Goal: Task Accomplishment & Management: Complete application form

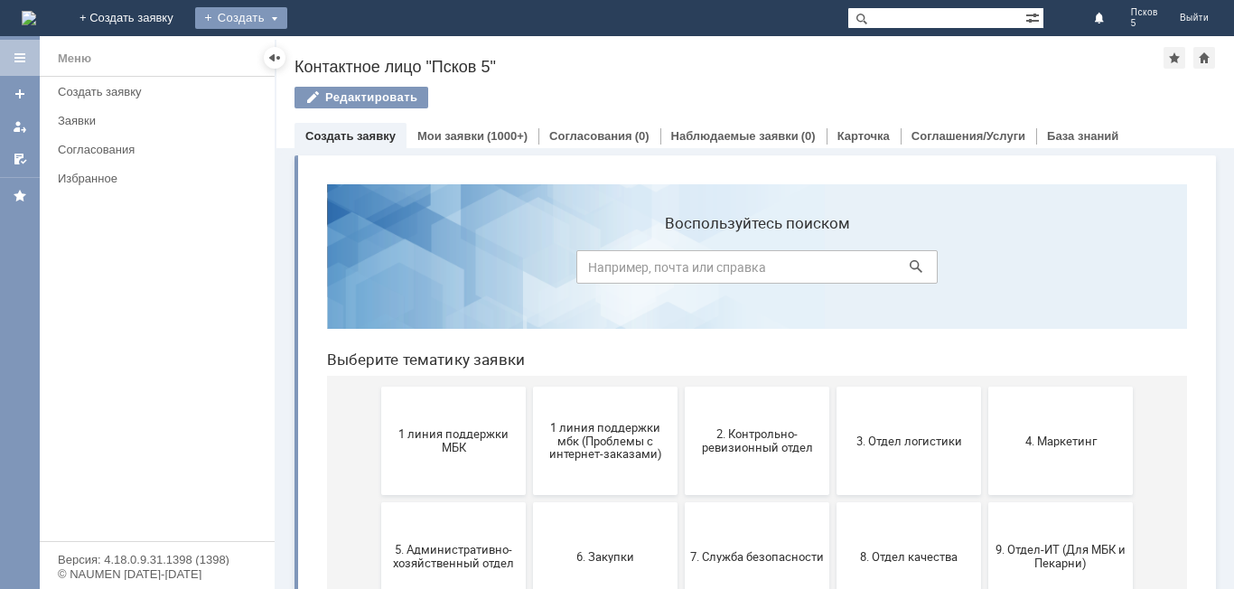
click at [287, 14] on div "Создать" at bounding box center [241, 18] width 92 height 22
click at [336, 60] on link "Заявка" at bounding box center [267, 54] width 137 height 22
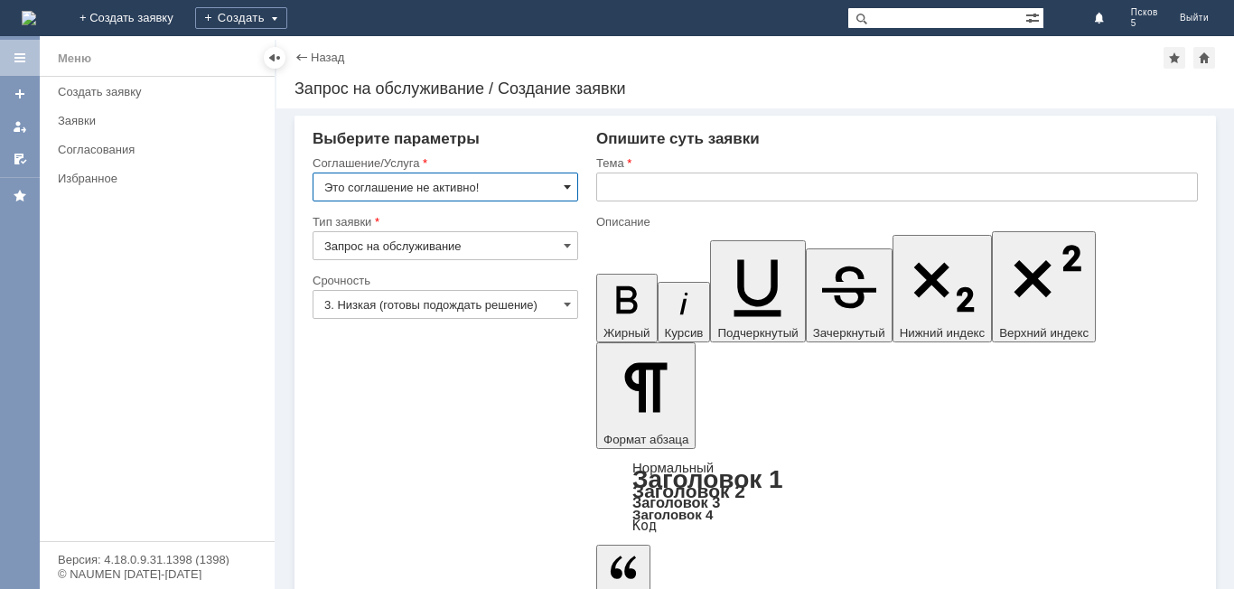
click at [569, 186] on span at bounding box center [567, 187] width 7 height 14
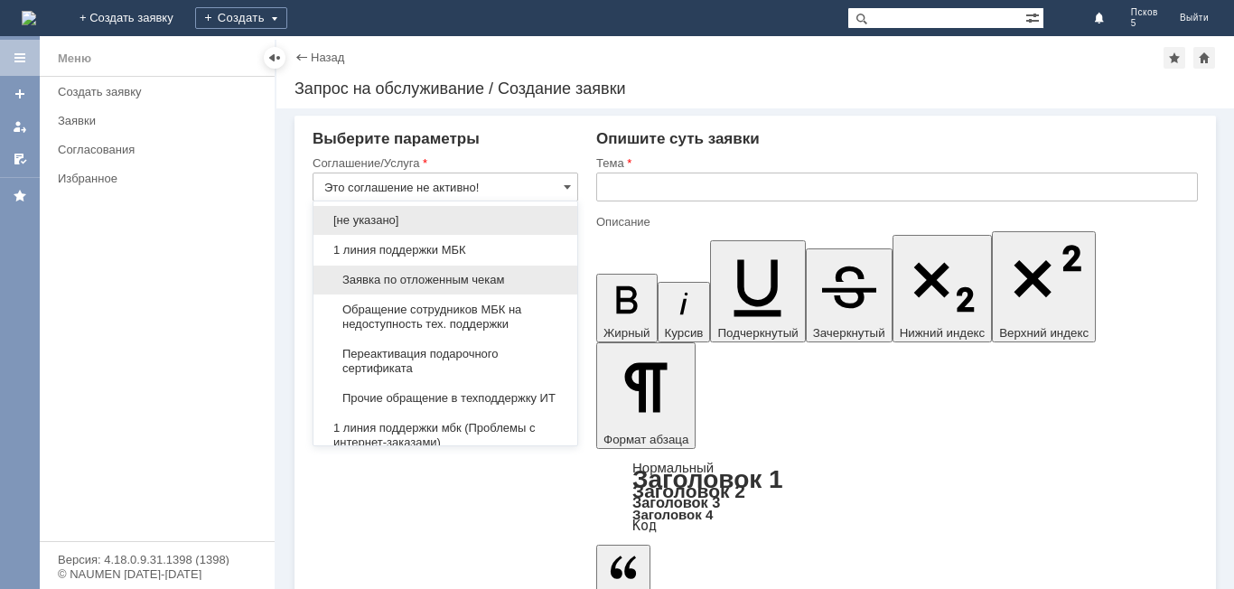
click at [394, 276] on span "Заявка по отложенным чекам" at bounding box center [445, 280] width 242 height 14
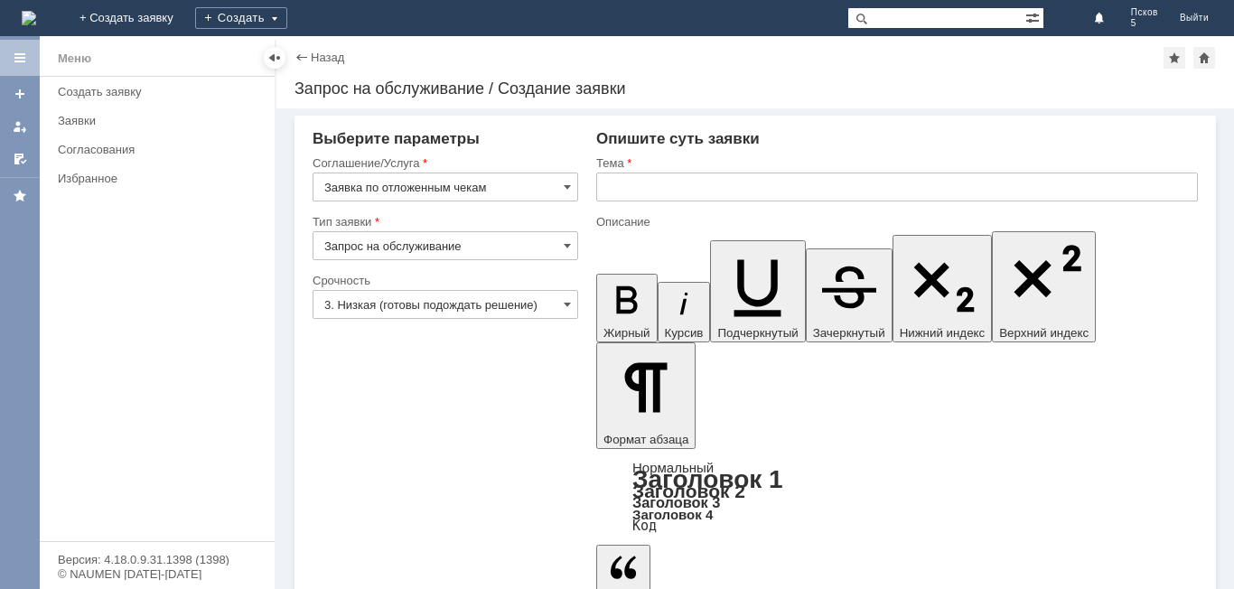
type input "Заявка по отложенным чекам"
click at [611, 187] on input "text" at bounding box center [897, 187] width 602 height 29
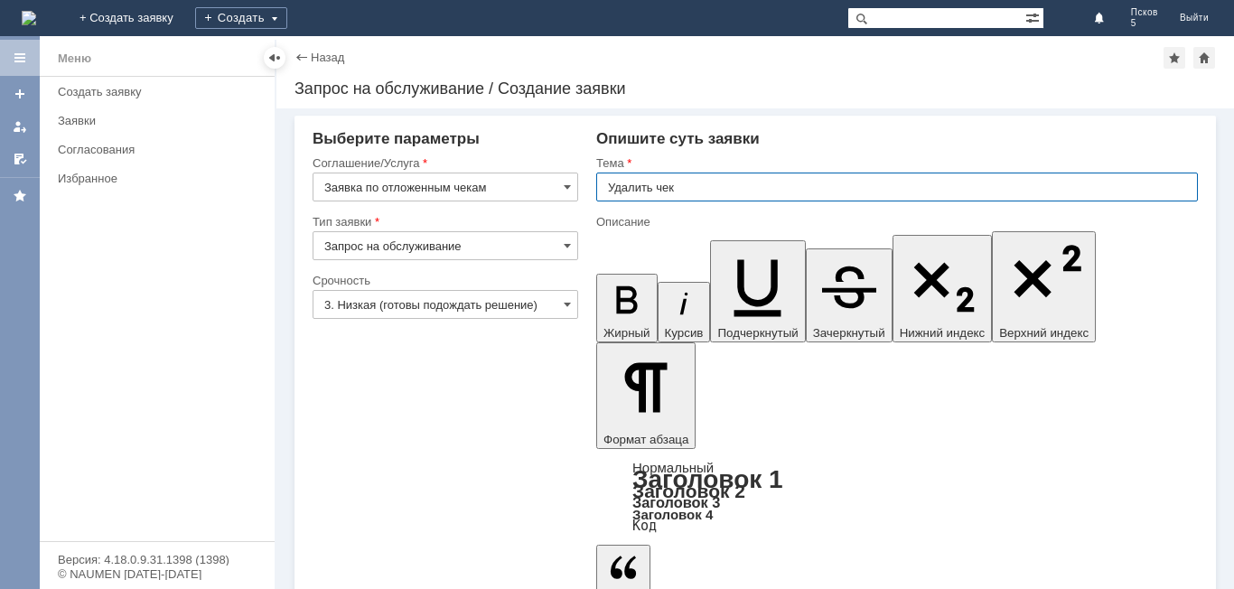
type input "Удалить чек"
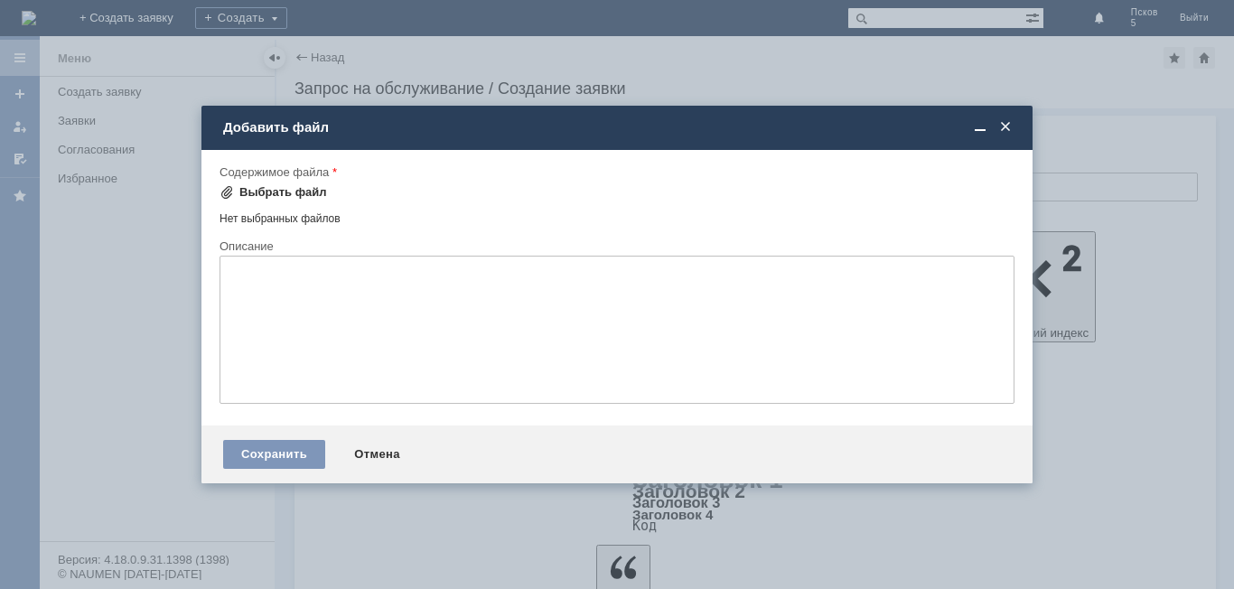
click at [257, 193] on div "Выбрать файл" at bounding box center [283, 192] width 88 height 14
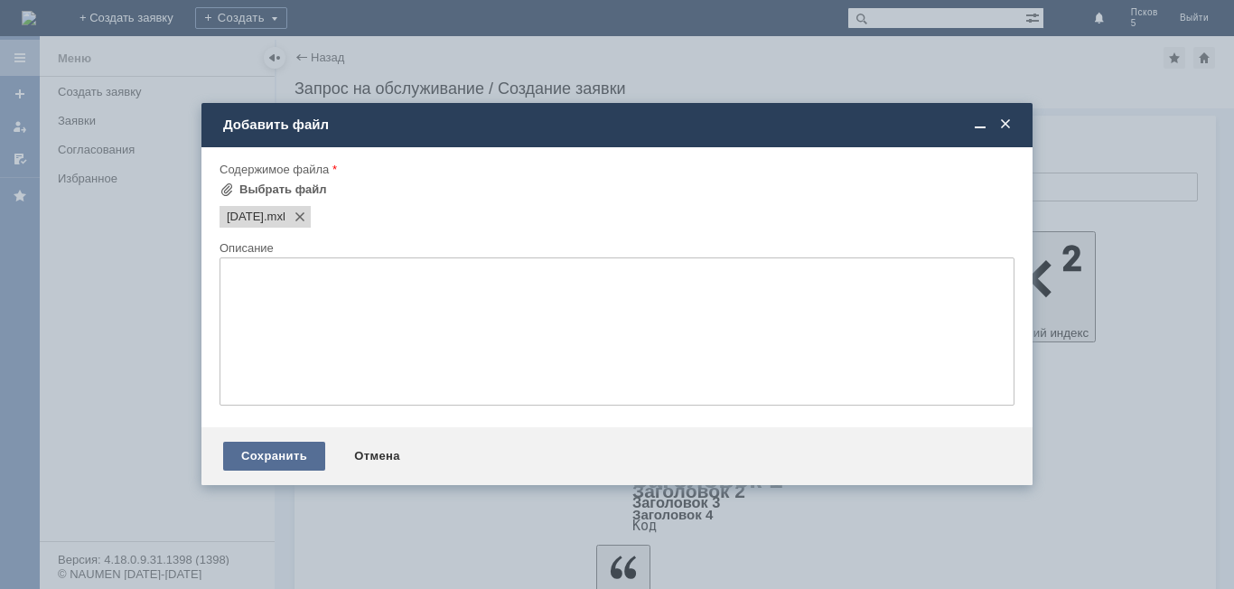
click at [301, 454] on div "Сохранить" at bounding box center [274, 456] width 102 height 29
